Goal: Transaction & Acquisition: Download file/media

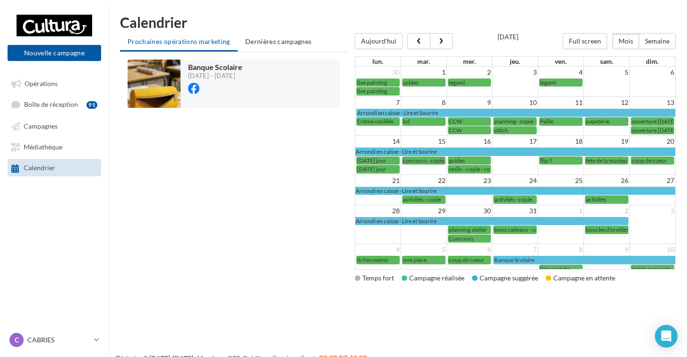
click at [612, 161] on span "fete de la musique" at bounding box center [608, 160] width 44 height 7
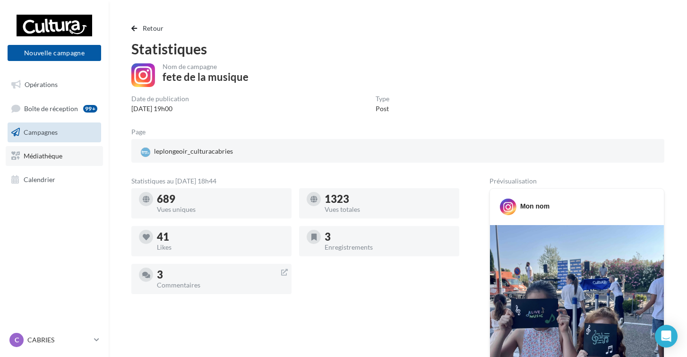
click at [65, 153] on link "Médiathèque" at bounding box center [54, 156] width 97 height 20
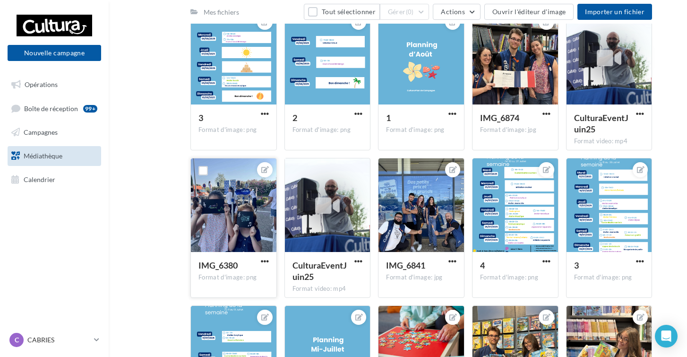
scroll to position [1431, 0]
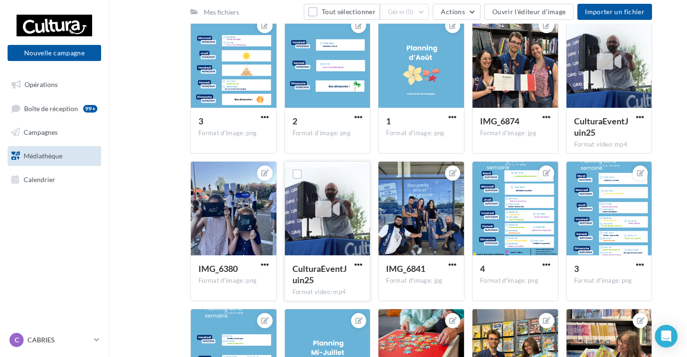
click at [336, 215] on icon at bounding box center [327, 209] width 25 height 22
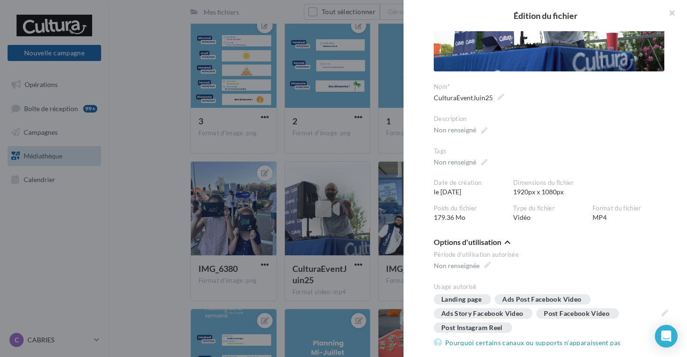
scroll to position [97, 0]
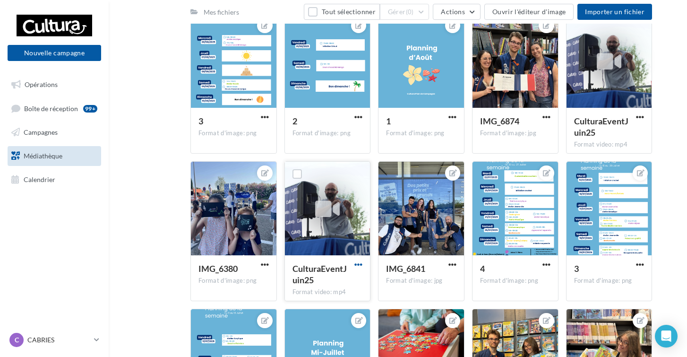
click at [356, 264] on span "button" at bounding box center [359, 264] width 8 height 8
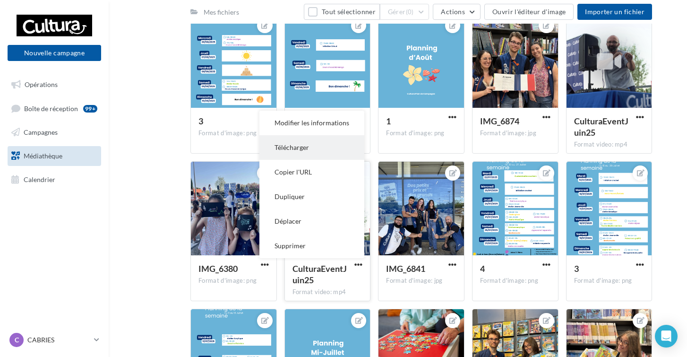
click at [314, 149] on button "Télécharger" at bounding box center [312, 147] width 105 height 25
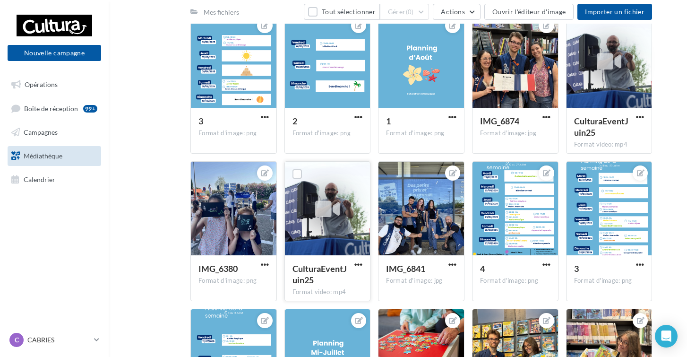
click at [330, 217] on icon at bounding box center [327, 209] width 25 height 22
